Goal: Transaction & Acquisition: Purchase product/service

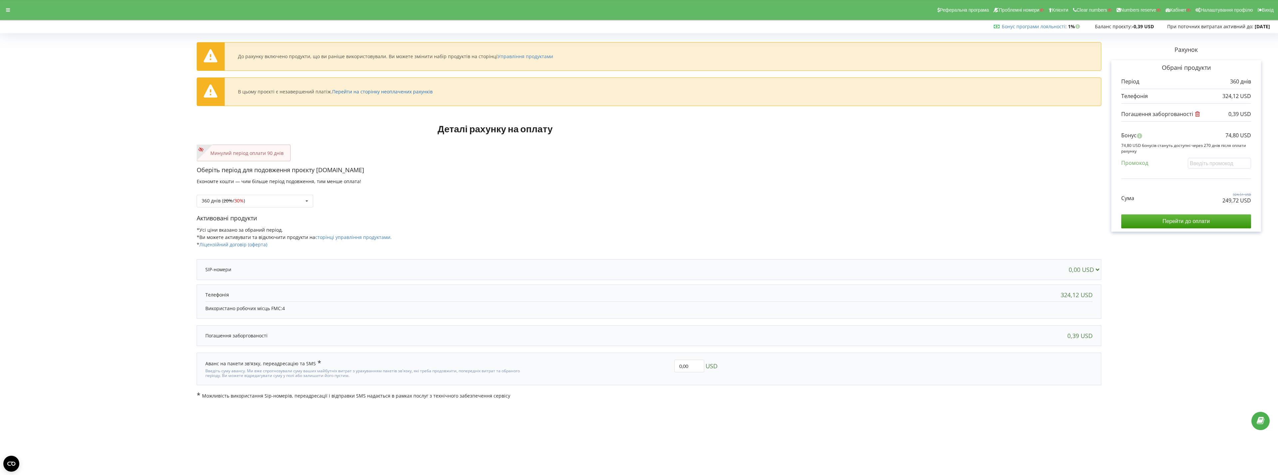
click at [375, 94] on link "Перейти на сторінку неоплачених рахунків" at bounding box center [382, 91] width 100 height 6
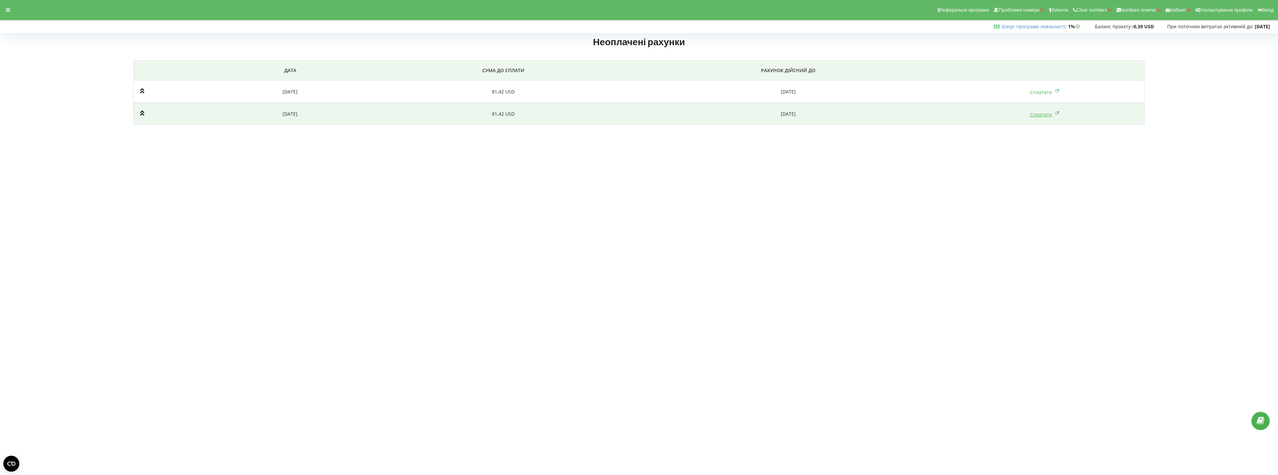
click at [1045, 115] on link "Сплатити" at bounding box center [1044, 114] width 29 height 6
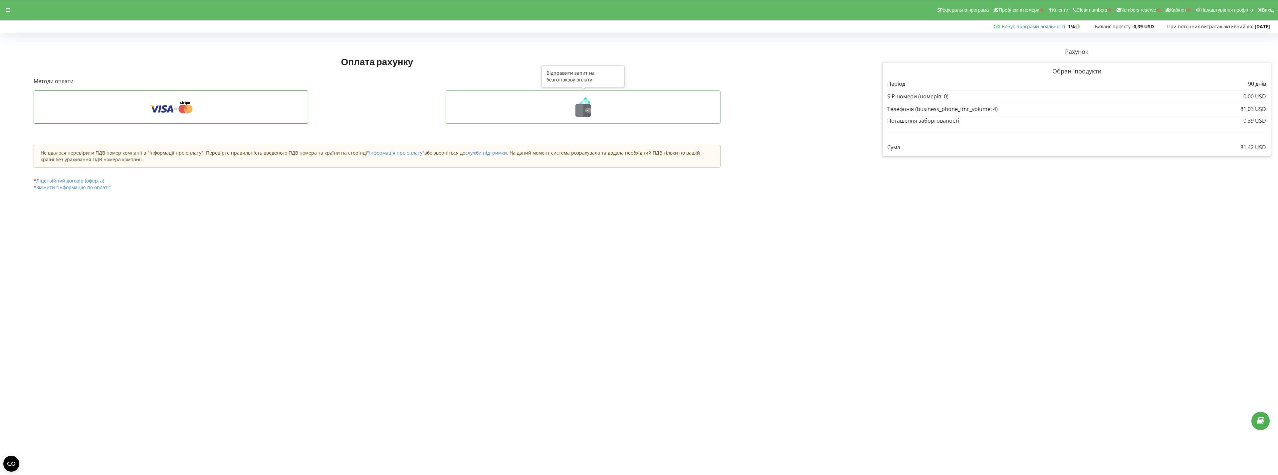
click at [568, 116] on icon at bounding box center [582, 106] width 261 height 19
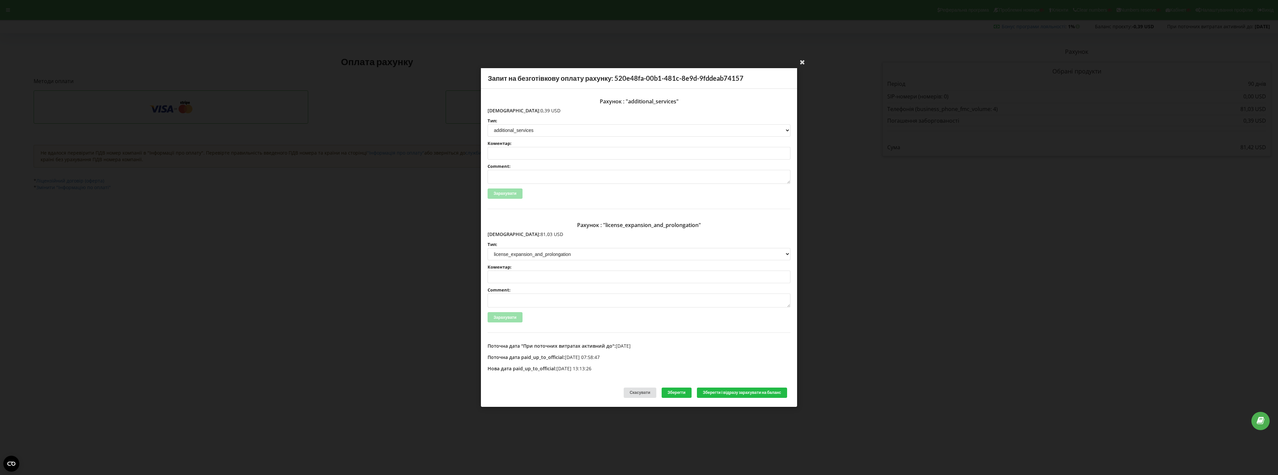
drag, startPoint x: 504, startPoint y: 233, endPoint x: 525, endPoint y: 233, distance: 21.0
click at [525, 233] on p "Сума: 81,03 USD" at bounding box center [638, 234] width 303 height 7
click at [500, 233] on span "Сума:" at bounding box center [513, 234] width 53 height 6
drag, startPoint x: 502, startPoint y: 234, endPoint x: 526, endPoint y: 238, distance: 24.6
click at [526, 238] on p "Сума: 81,03 USD" at bounding box center [638, 234] width 303 height 7
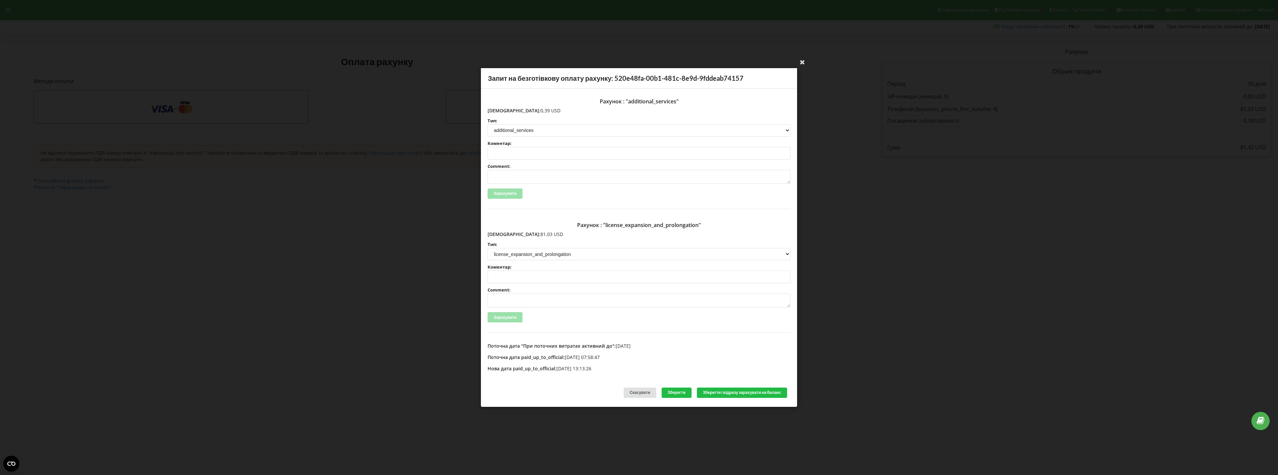
copy p "81,03 USD"
drag, startPoint x: 501, startPoint y: 110, endPoint x: 534, endPoint y: 111, distance: 33.3
click at [534, 111] on p "Сума: 0,39 USD" at bounding box center [638, 110] width 303 height 7
copy p "0,39 USD"
click at [803, 61] on icon at bounding box center [802, 62] width 11 height 11
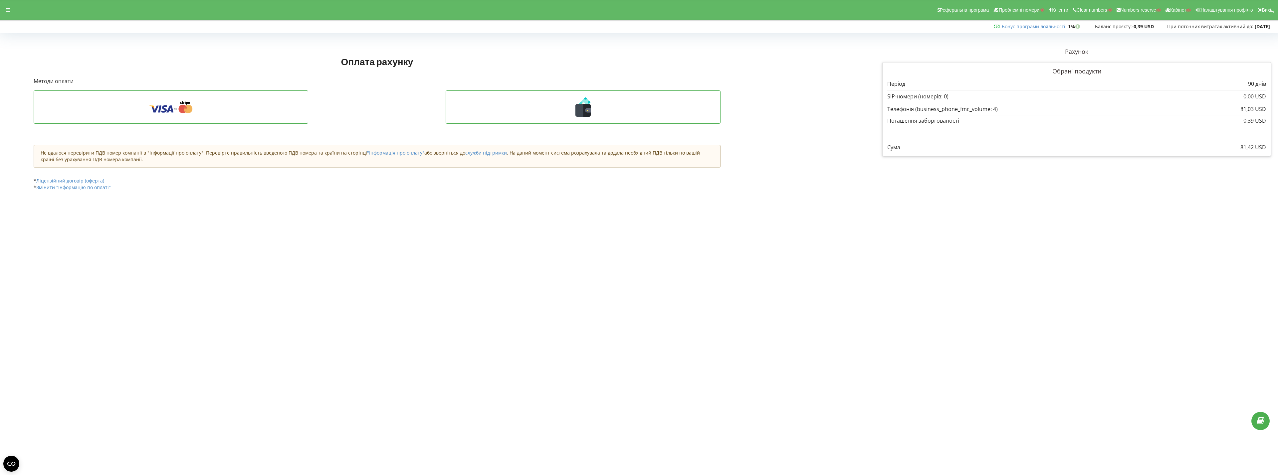
drag, startPoint x: 1232, startPoint y: 149, endPoint x: 1269, endPoint y: 149, distance: 36.6
click at [1269, 149] on div "Обрані продукти Період 90 днів 0,00 USD 81,03 USD" at bounding box center [1076, 109] width 389 height 94
copy p "81,42 USD"
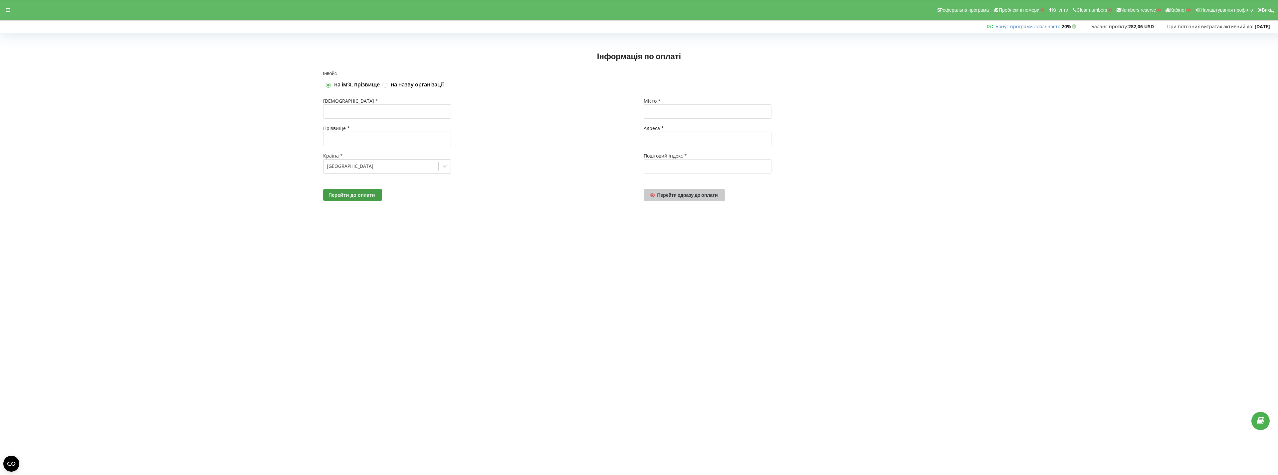
click at [685, 193] on link "Перейти одразу до оплати" at bounding box center [683, 195] width 81 height 12
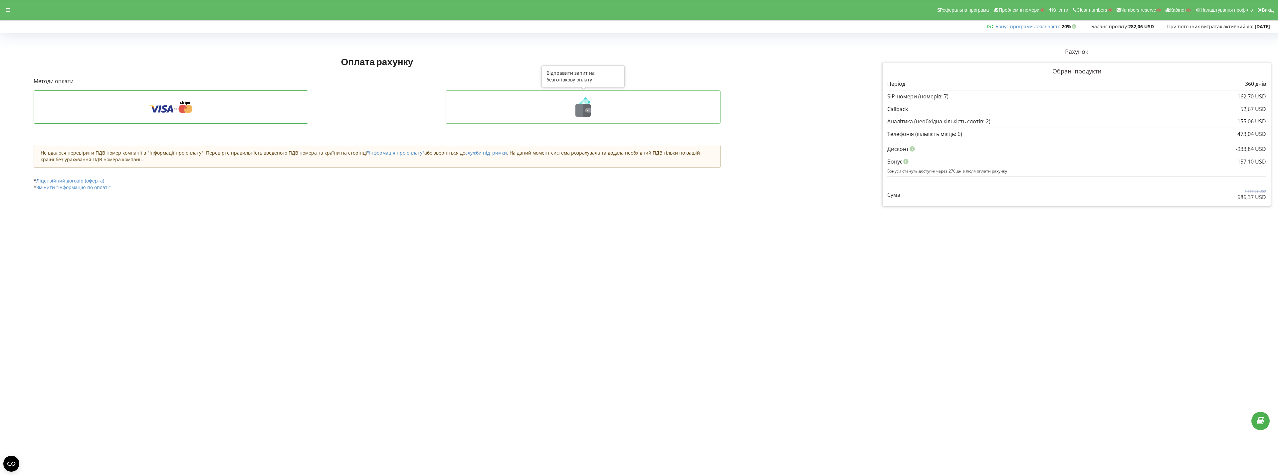
click at [565, 112] on icon at bounding box center [582, 106] width 261 height 19
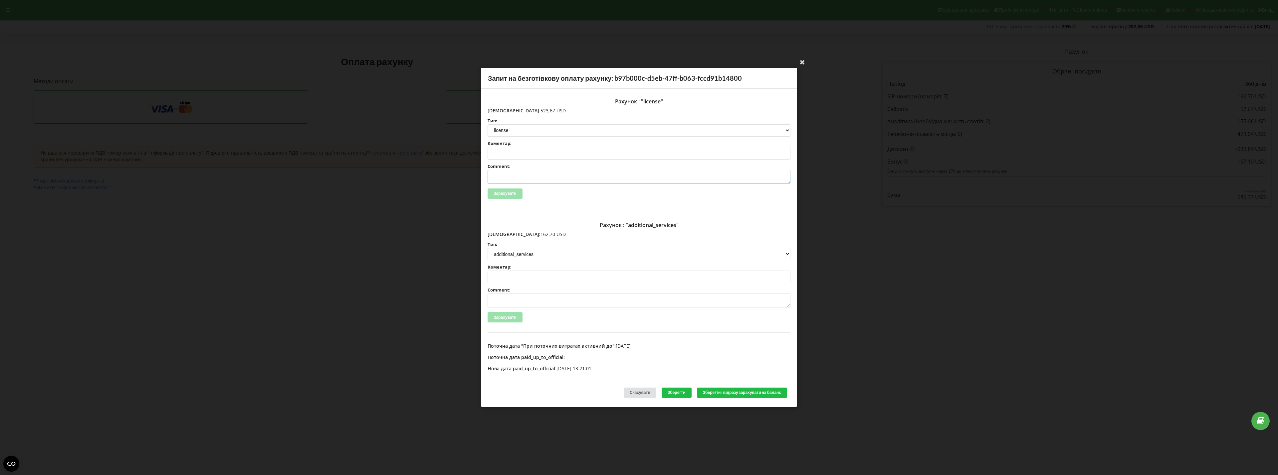
click at [527, 178] on textarea "Comment:" at bounding box center [638, 177] width 303 height 14
paste textarea "Сплачено на криптогаманець, апрув по зарахування коштів [URL][DOMAIN_NAME]"
drag, startPoint x: 623, startPoint y: 177, endPoint x: 728, endPoint y: 179, distance: 104.8
click at [728, 179] on textarea "Сплачено на криптогаманець, апрув по зарахування коштів [URL][DOMAIN_NAME]" at bounding box center [638, 177] width 303 height 14
paste textarea "[URL][DOMAIN_NAME]"
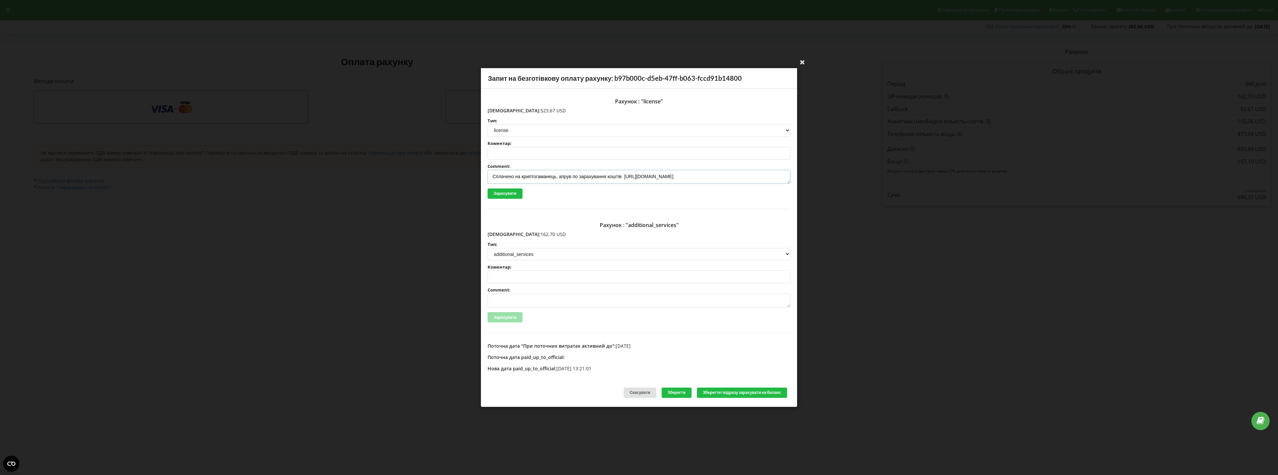
drag, startPoint x: 490, startPoint y: 174, endPoint x: 761, endPoint y: 174, distance: 270.5
click at [761, 174] on textarea "Сплачено на криптогаманець, апрув по зарахування коштів [URL][DOMAIN_NAME]" at bounding box center [638, 177] width 303 height 14
type textarea "Сплачено на криптогаманець, апрув по зарахування коштів [URL][DOMAIN_NAME]"
click at [547, 299] on textarea "Comment:" at bounding box center [638, 301] width 303 height 14
paste textarea "Сплачено на криптогаманець, апрув по зарахування коштів [URL][DOMAIN_NAME]"
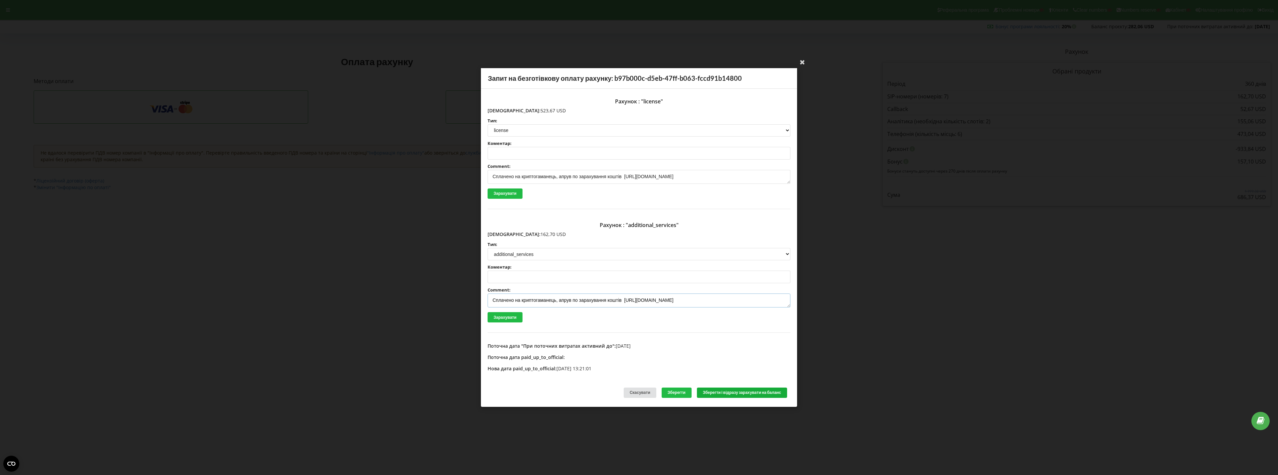
type textarea "Сплачено на криптогаманець, апрув по зарахування коштів [URL][DOMAIN_NAME]"
click at [739, 393] on button "Зберегти і відразу зарахувати на баланс" at bounding box center [742, 393] width 90 height 10
